Goal: Task Accomplishment & Management: Complete application form

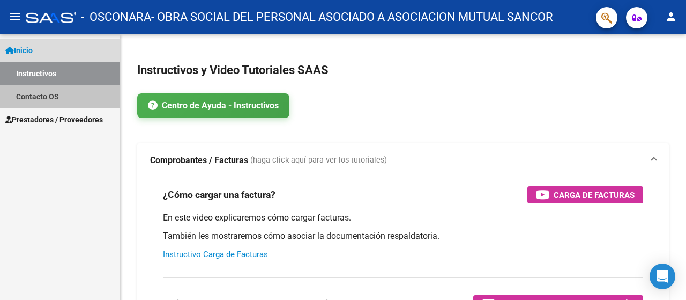
click at [27, 98] on link "Contacto OS" at bounding box center [60, 96] width 120 height 23
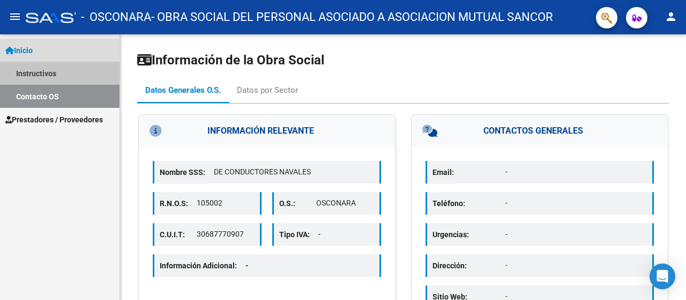
click at [62, 75] on link "Instructivos" at bounding box center [60, 73] width 120 height 23
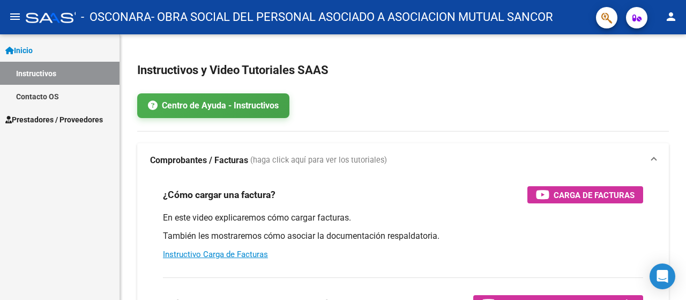
click at [45, 90] on link "Contacto OS" at bounding box center [60, 96] width 120 height 23
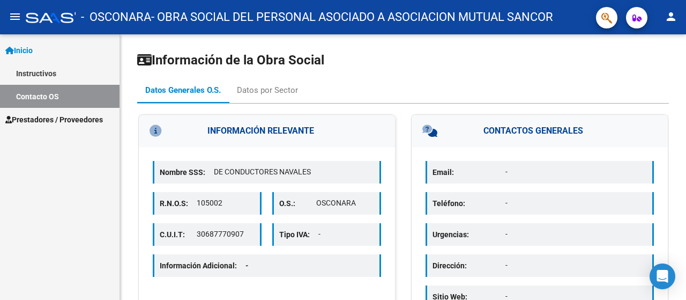
click at [53, 79] on link "Instructivos" at bounding box center [60, 73] width 120 height 23
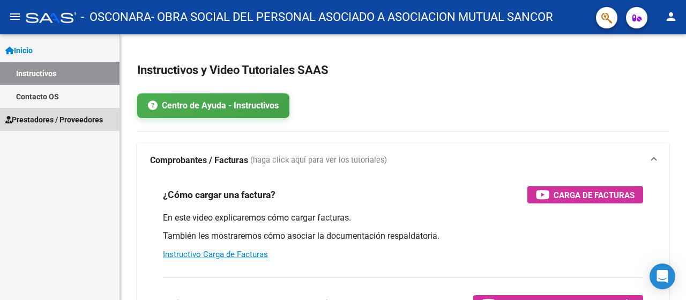
click at [49, 118] on span "Prestadores / Proveedores" at bounding box center [54, 120] width 98 height 12
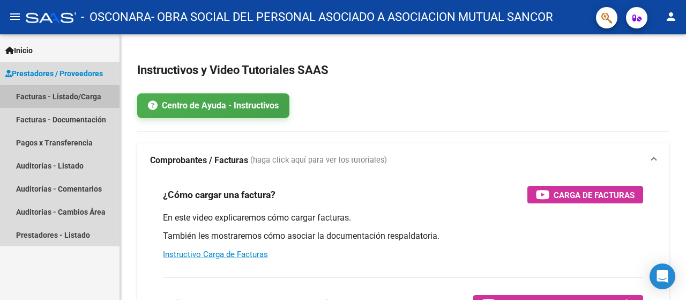
click at [84, 102] on link "Facturas - Listado/Carga" at bounding box center [60, 96] width 120 height 23
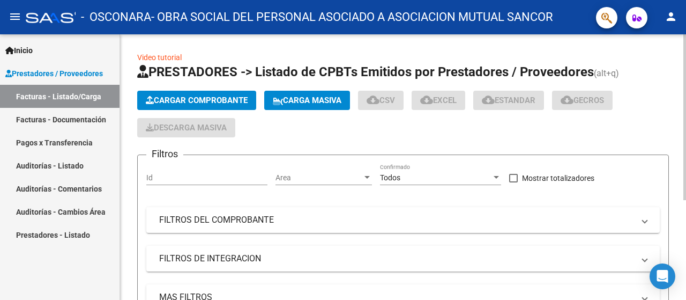
click at [194, 91] on button "Cargar Comprobante" at bounding box center [196, 100] width 119 height 19
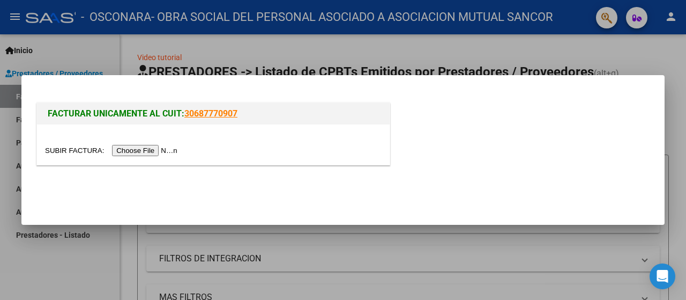
click at [202, 112] on link "30687770907" at bounding box center [210, 113] width 53 height 10
click at [151, 151] on input "file" at bounding box center [113, 150] width 136 height 11
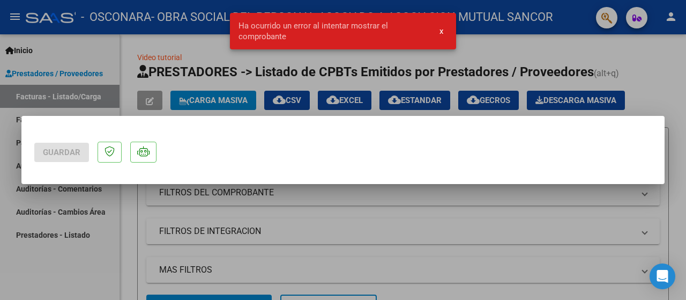
click at [159, 260] on div at bounding box center [343, 150] width 686 height 300
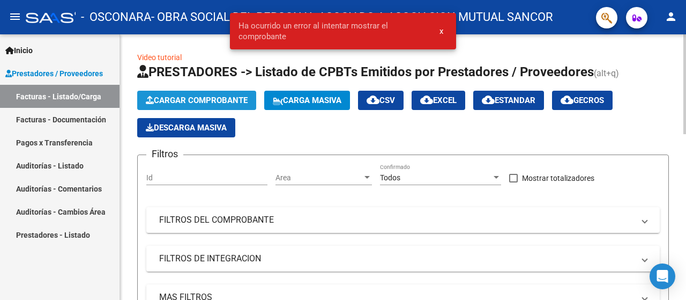
click at [216, 98] on span "Cargar Comprobante" at bounding box center [197, 100] width 102 height 10
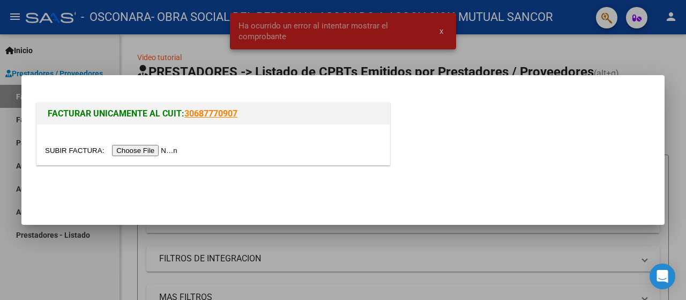
click at [161, 142] on div at bounding box center [213, 144] width 353 height 40
click at [161, 148] on input "file" at bounding box center [113, 150] width 136 height 11
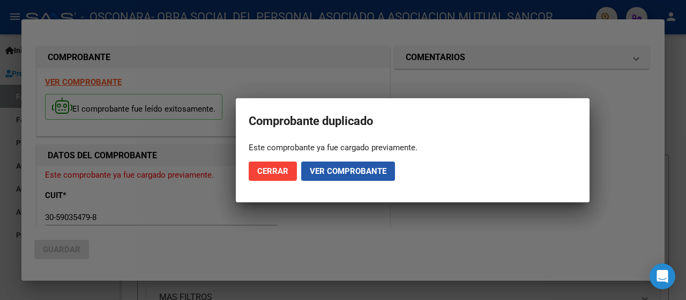
click at [336, 167] on button "Ver comprobante" at bounding box center [348, 170] width 94 height 19
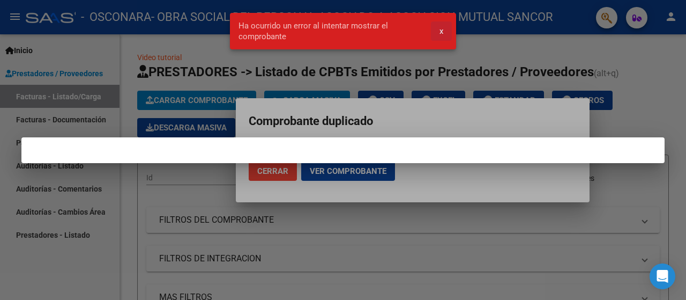
click at [442, 29] on span "x" at bounding box center [442, 31] width 4 height 10
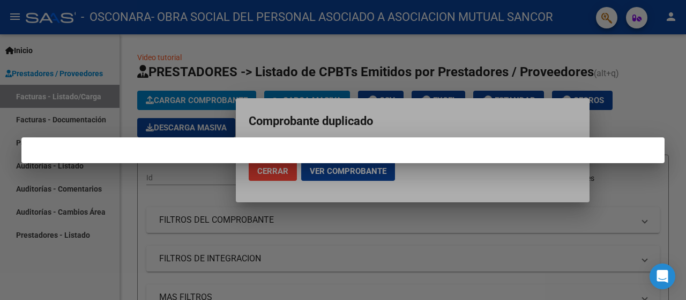
click at [239, 189] on div at bounding box center [343, 150] width 686 height 300
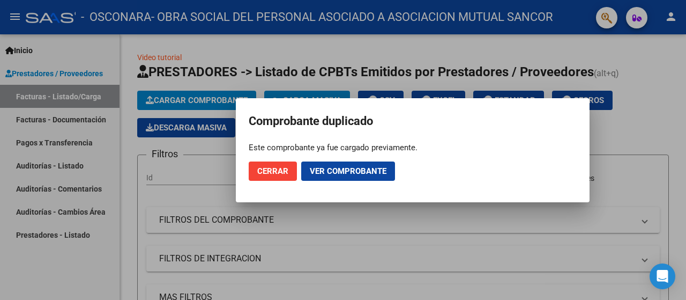
drag, startPoint x: 210, startPoint y: 189, endPoint x: 243, endPoint y: 177, distance: 35.0
click at [210, 189] on div at bounding box center [343, 150] width 686 height 300
click at [255, 167] on div "Id" at bounding box center [206, 174] width 121 height 21
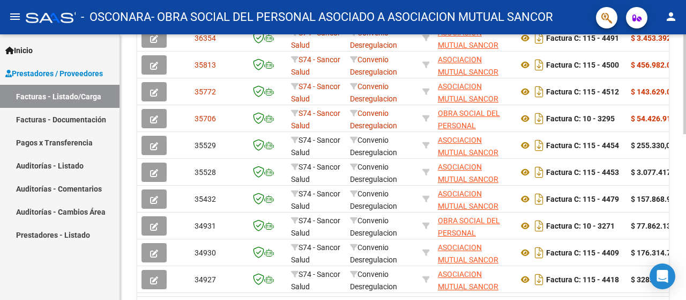
scroll to position [268, 0]
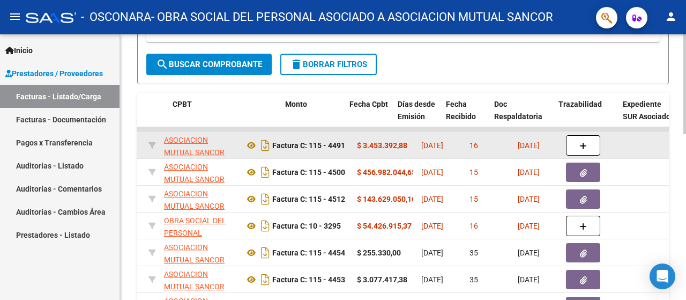
drag, startPoint x: 686, startPoint y: 138, endPoint x: 579, endPoint y: 141, distance: 107.3
click at [678, 142] on div "Video tutorial PRESTADORES -> Listado de CPBTs Emitidos por Prestadores / Prove…" at bounding box center [403, 115] width 566 height 699
